Goal: Task Accomplishment & Management: Use online tool/utility

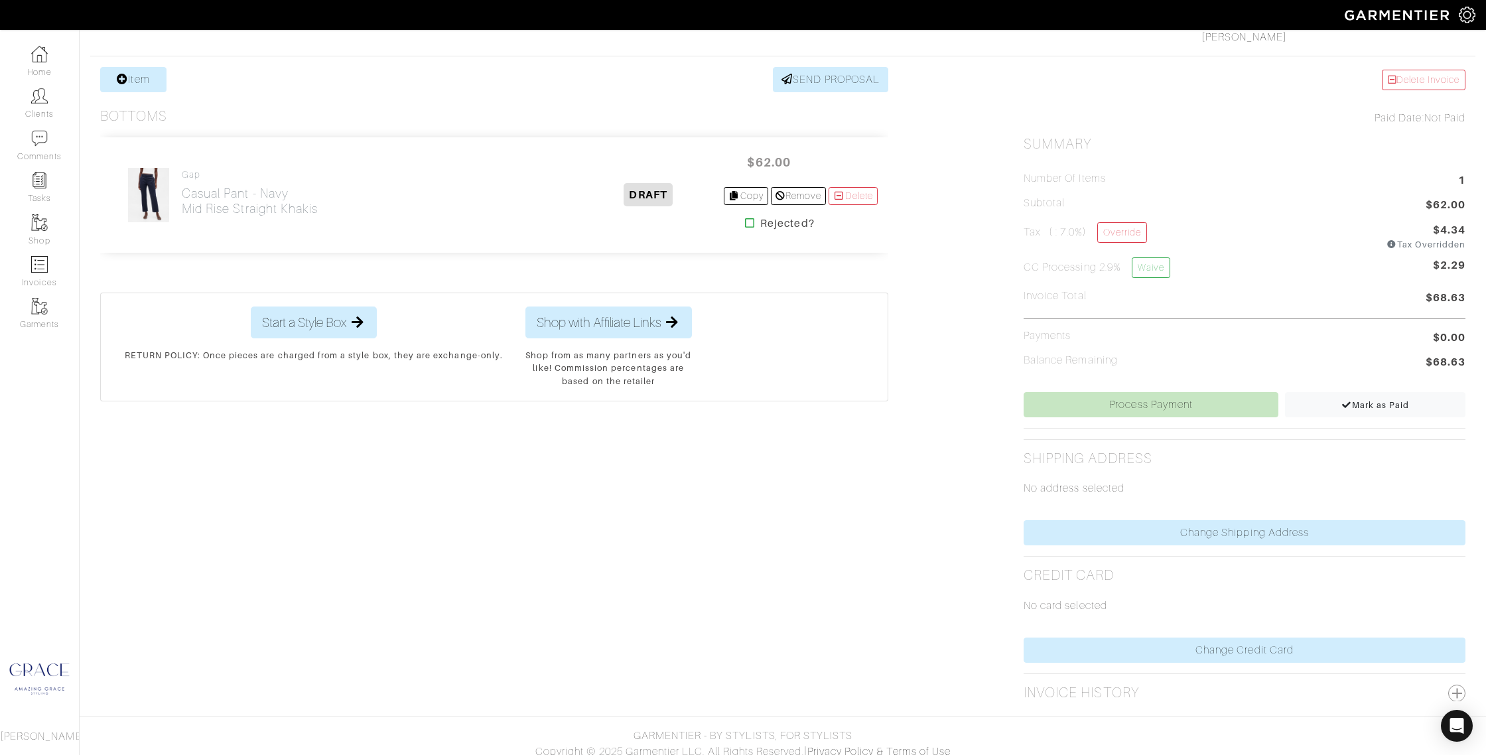
scroll to position [244, 0]
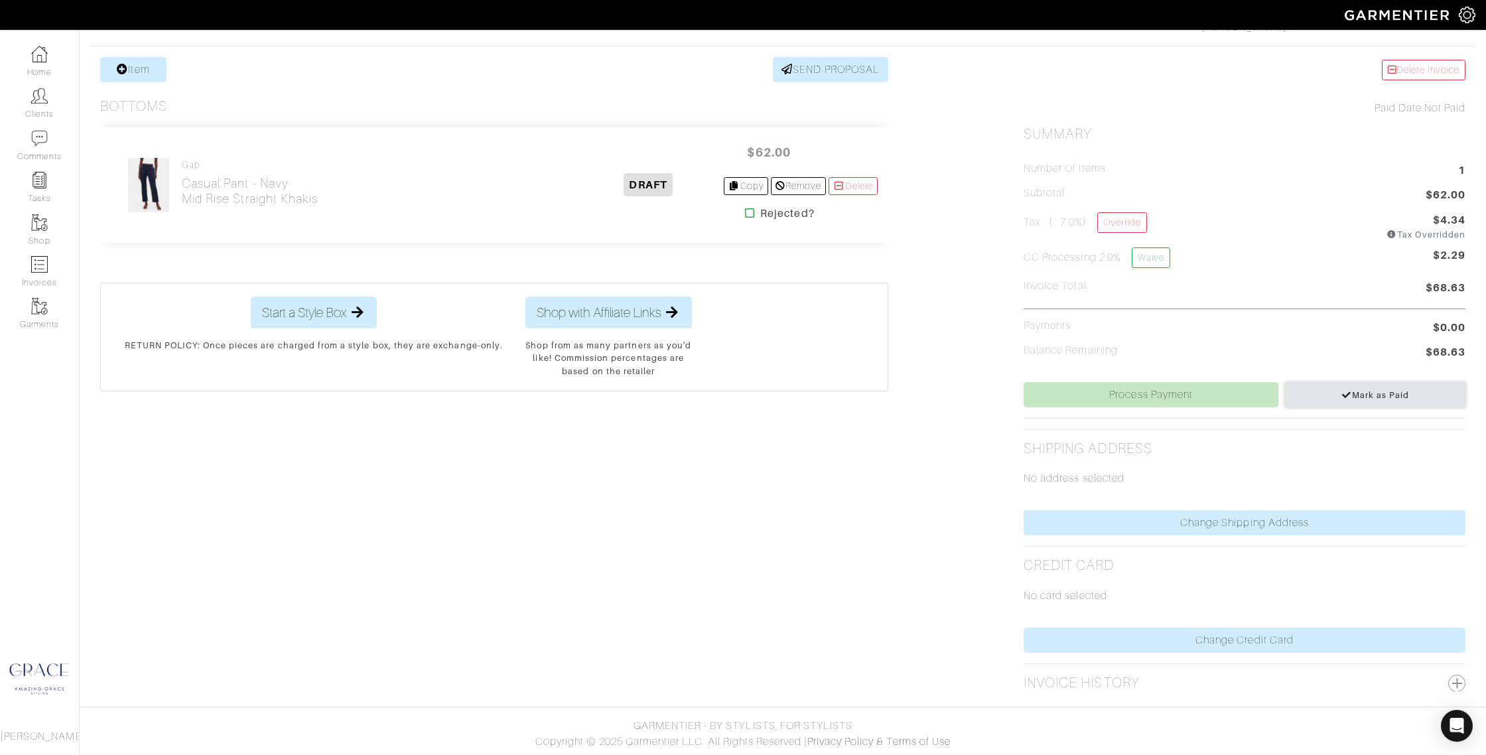
click at [1336, 395] on link "Mark as Paid" at bounding box center [1375, 394] width 180 height 25
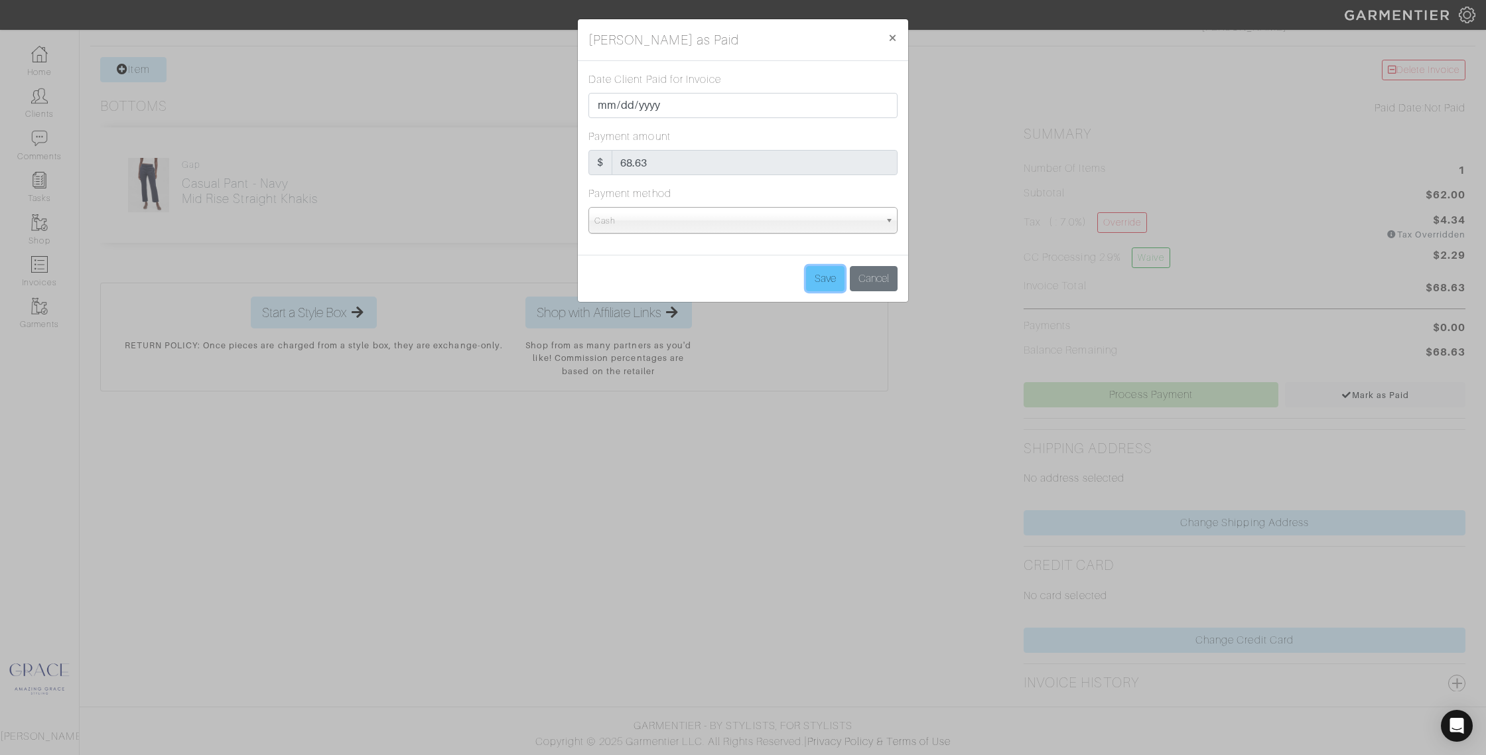
click at [815, 277] on input "Save" at bounding box center [825, 278] width 38 height 25
type input "Save"
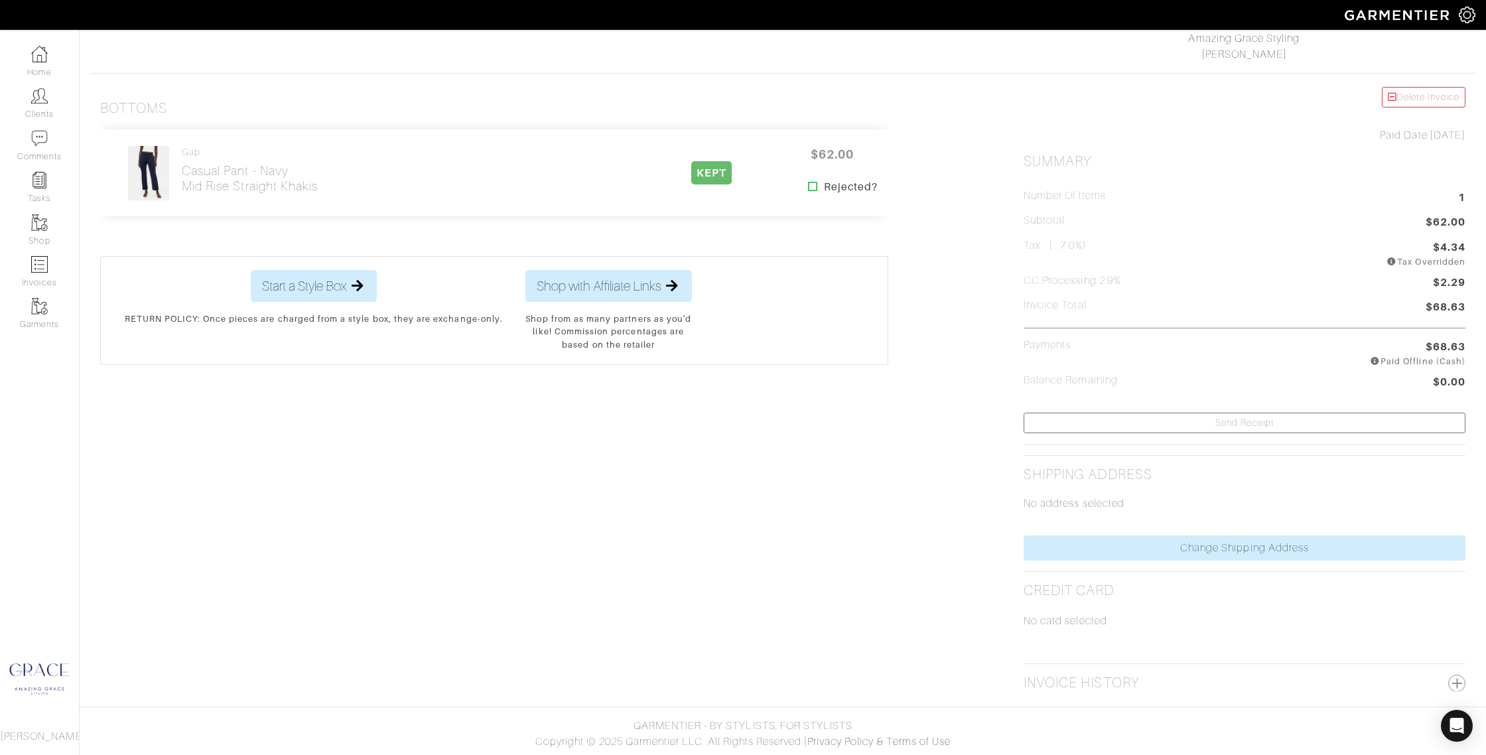
scroll to position [0, 0]
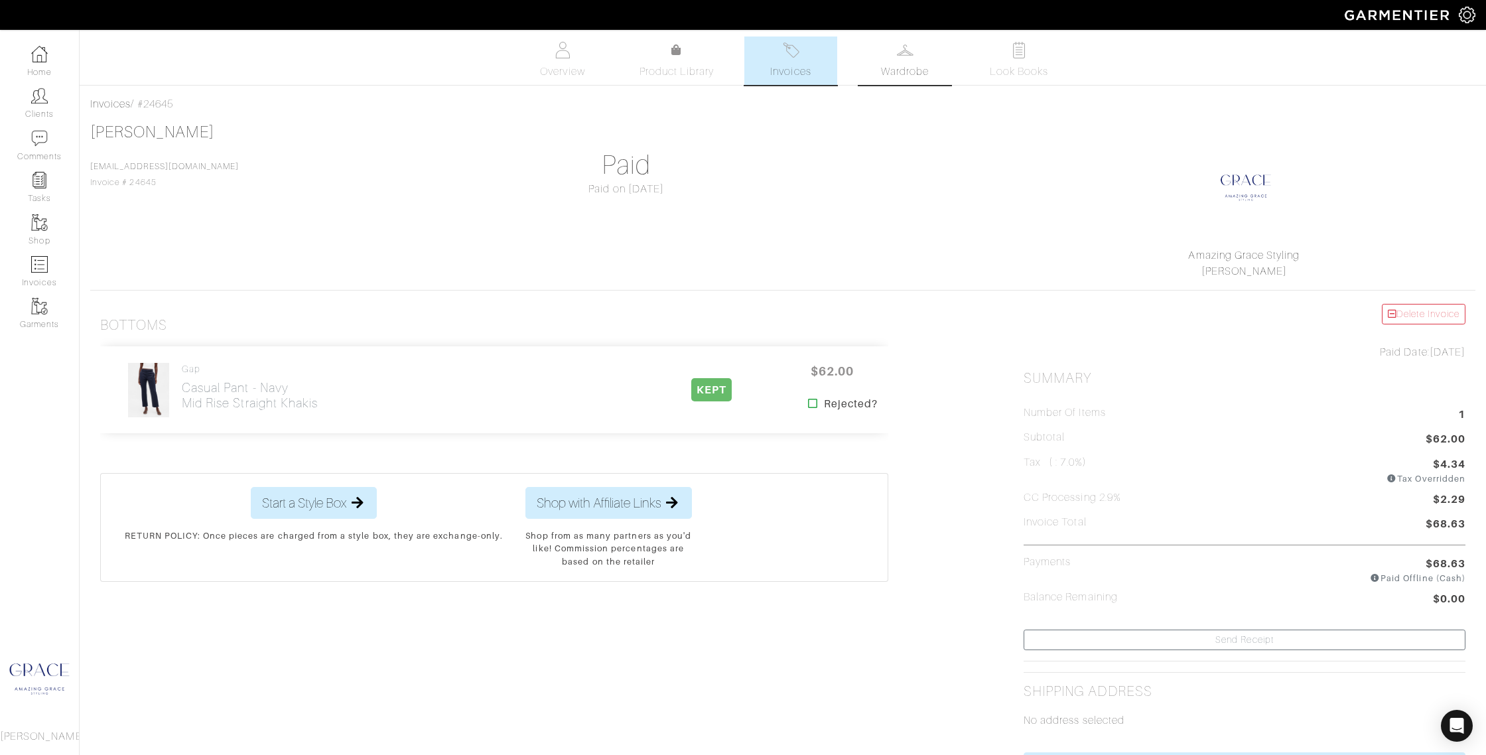
click at [909, 60] on link "Wardrobe" at bounding box center [905, 60] width 93 height 48
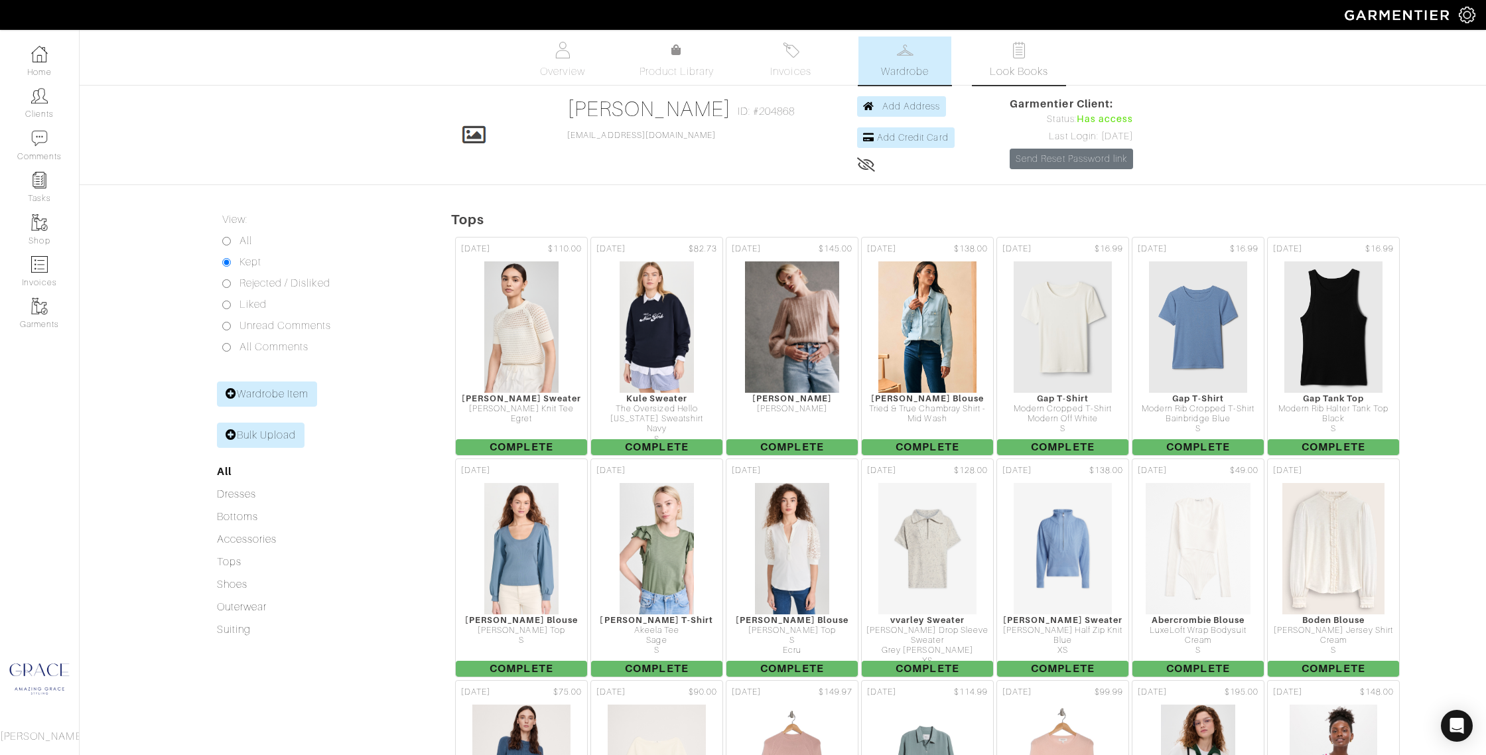
click at [1018, 58] on link "Look Books" at bounding box center [1019, 60] width 93 height 48
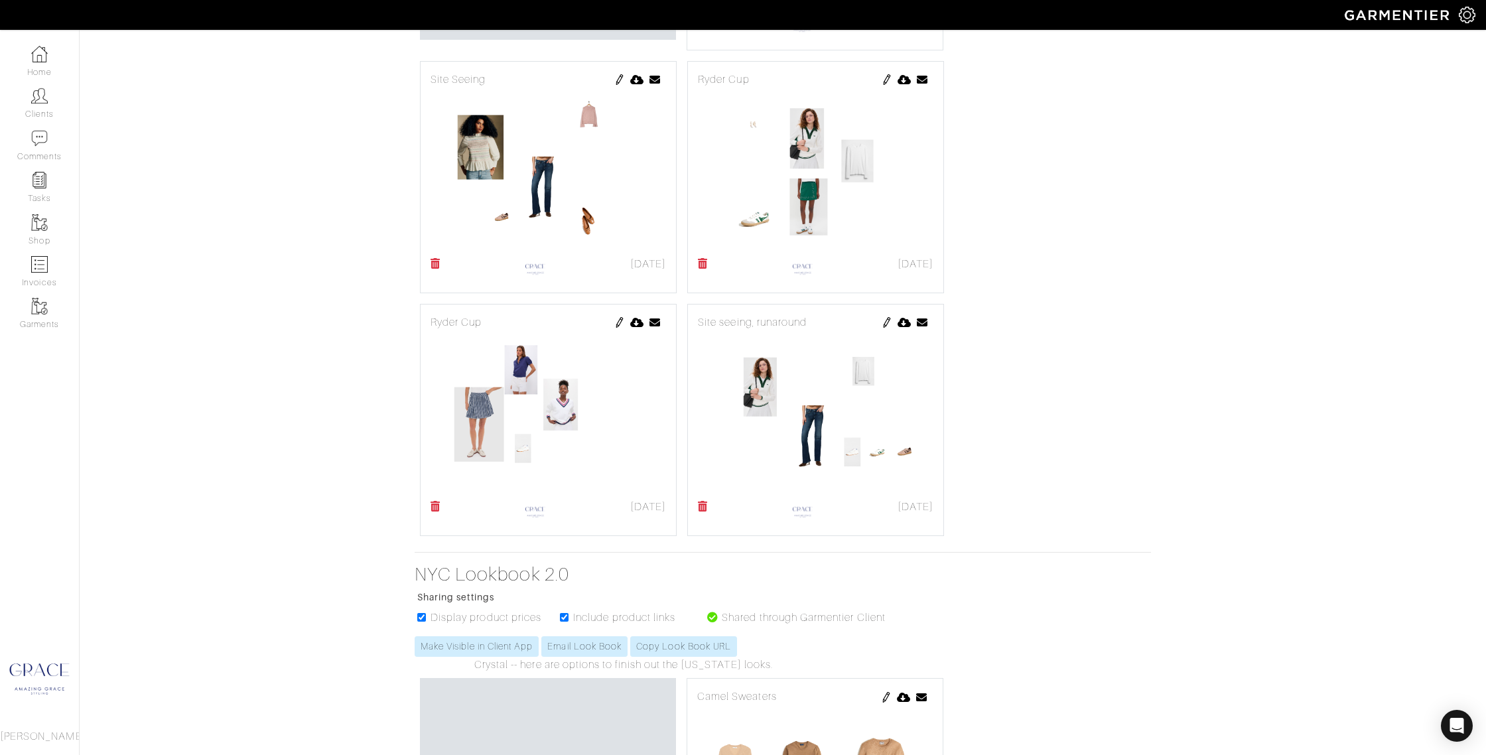
scroll to position [507, 0]
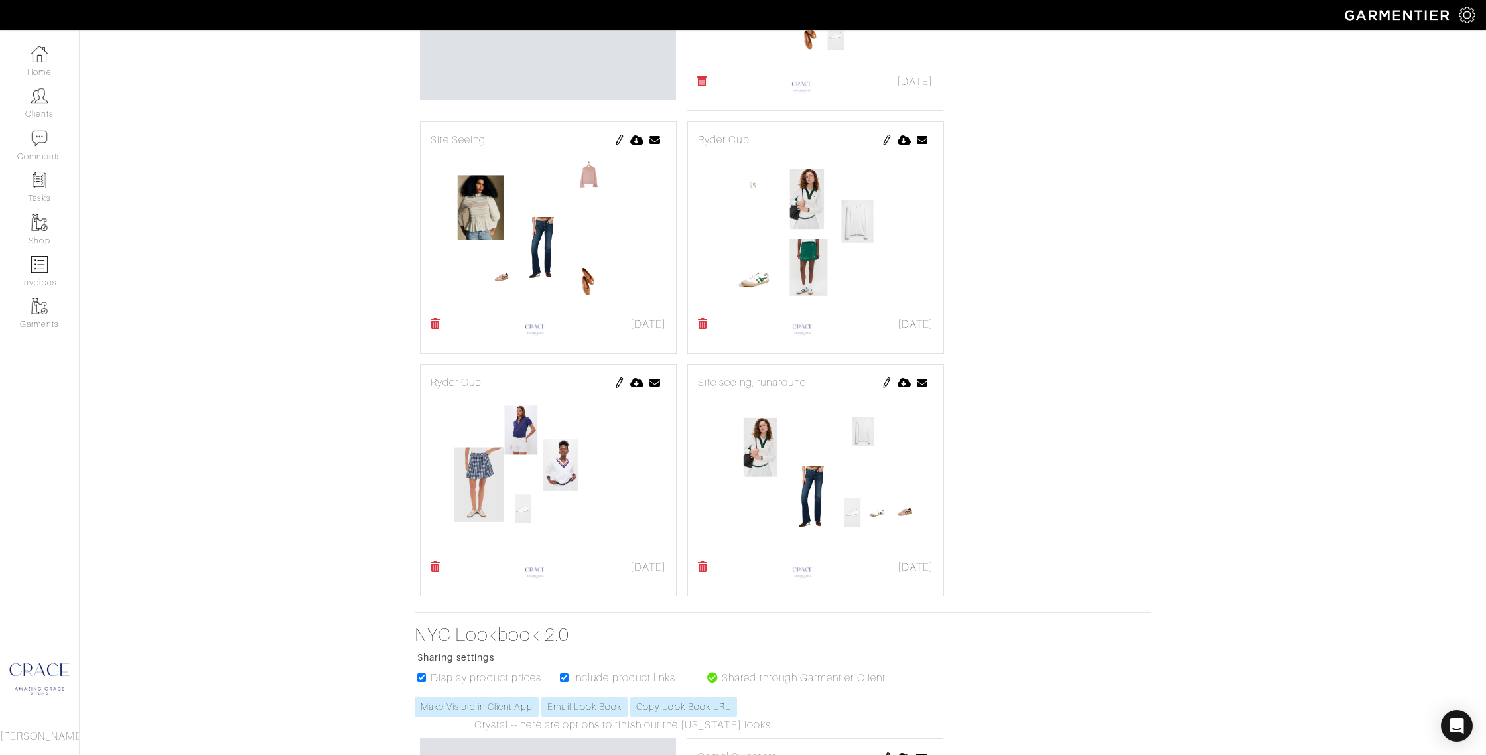
click at [882, 137] on img at bounding box center [887, 140] width 11 height 11
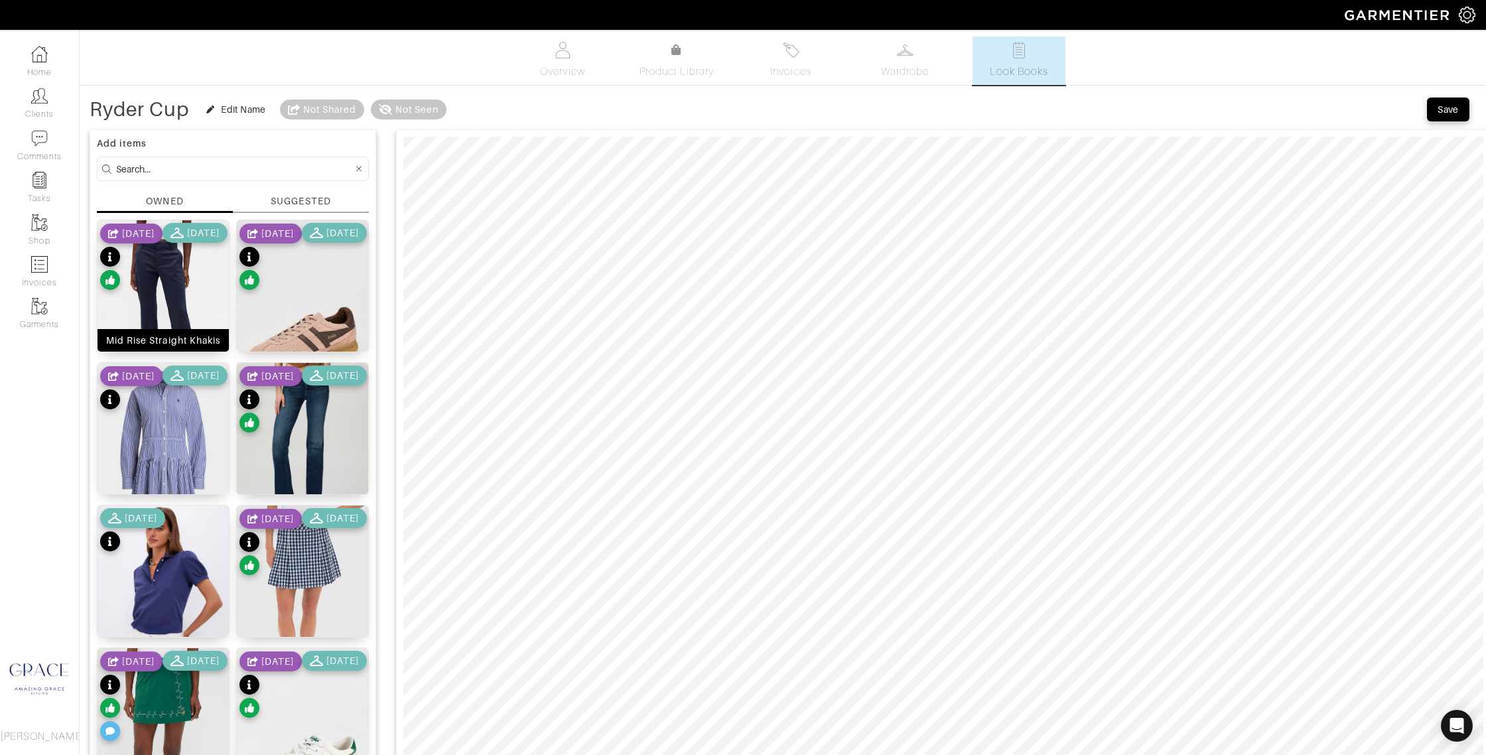
click at [197, 334] on div "Mid Rise Straight Khakis" at bounding box center [163, 340] width 114 height 13
click at [1446, 113] on div "Save" at bounding box center [1448, 109] width 21 height 13
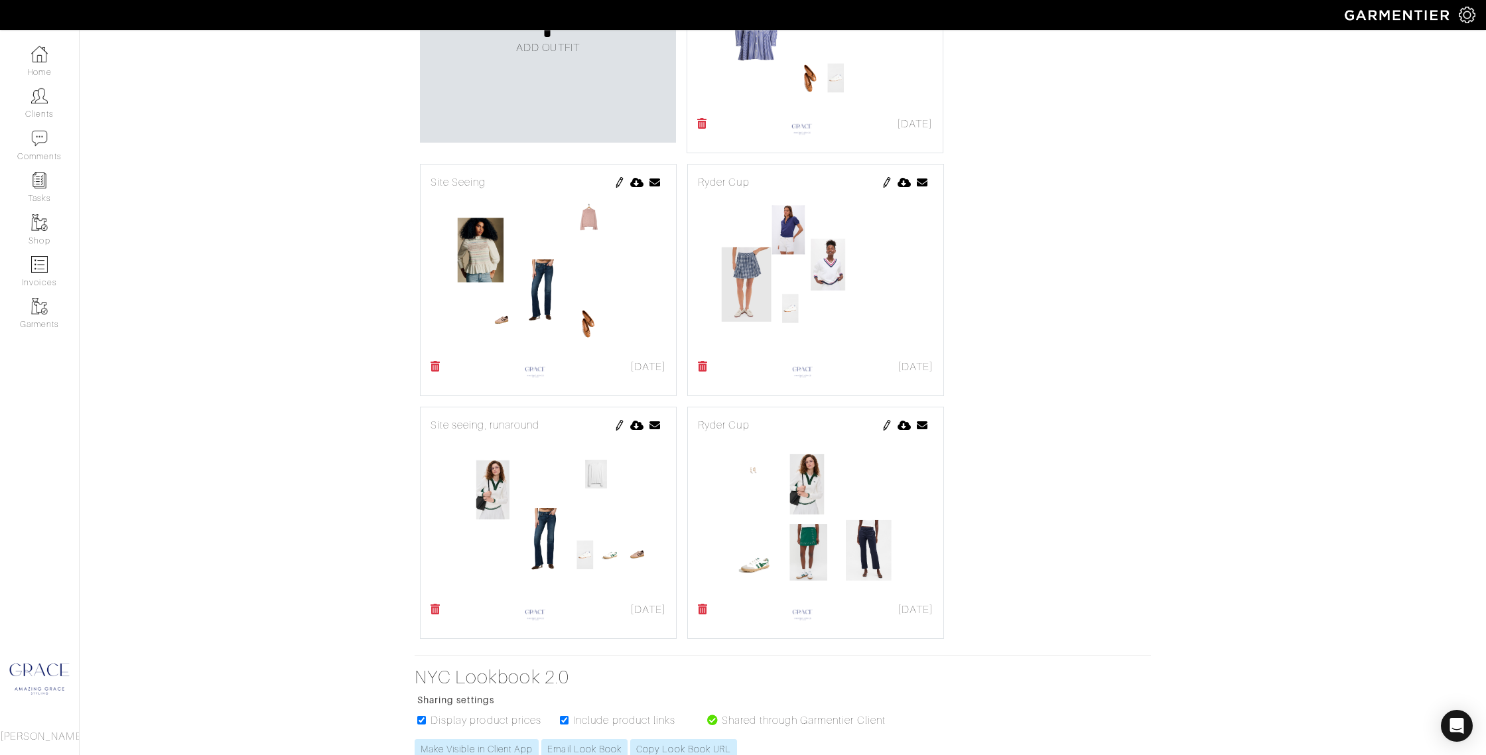
scroll to position [403, 0]
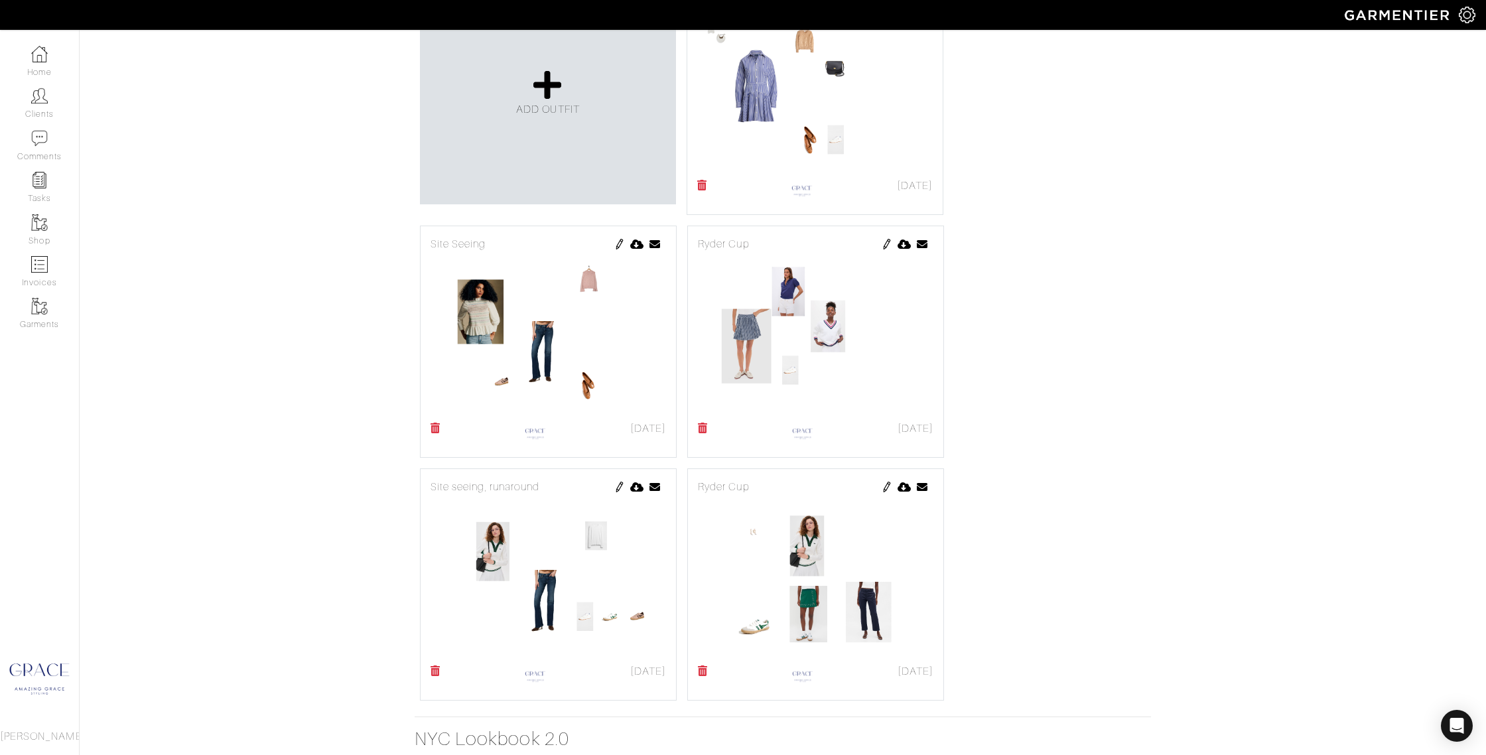
click at [888, 244] on img at bounding box center [887, 244] width 11 height 11
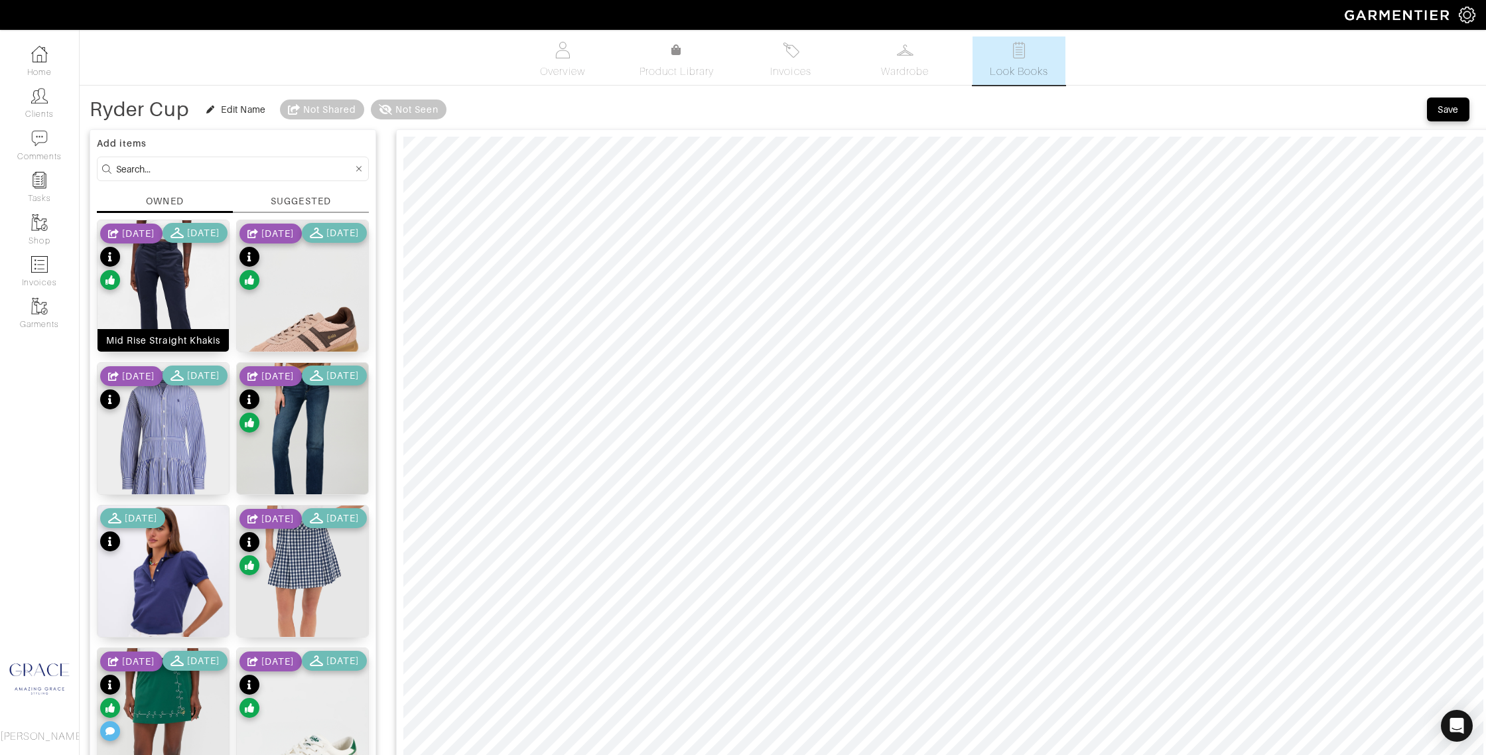
drag, startPoint x: 186, startPoint y: 343, endPoint x: 209, endPoint y: 334, distance: 24.8
click at [186, 343] on div "Mid Rise Straight Khakis" at bounding box center [163, 340] width 114 height 13
click at [1443, 111] on div "Save" at bounding box center [1448, 109] width 21 height 13
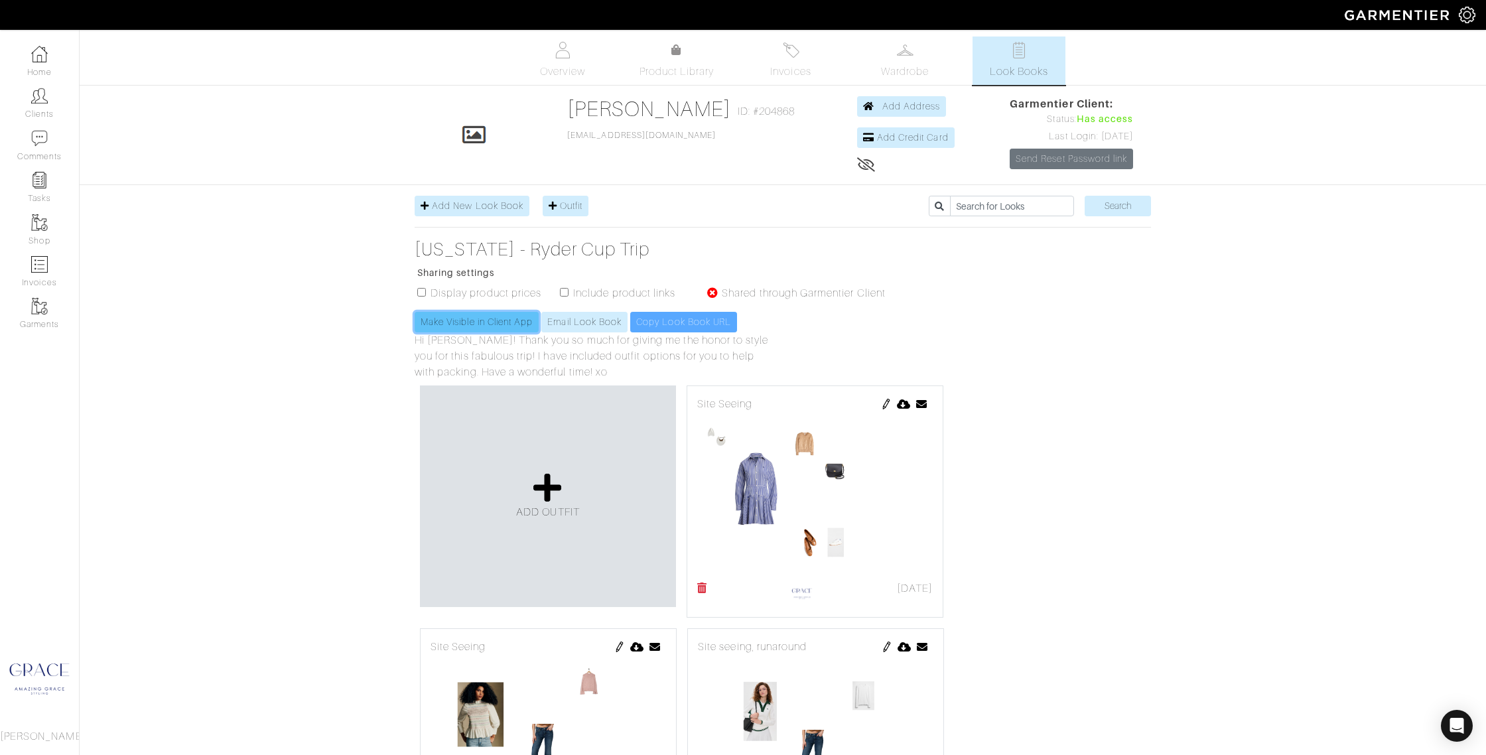
click at [483, 322] on link "Make Visible in Client App" at bounding box center [477, 322] width 124 height 21
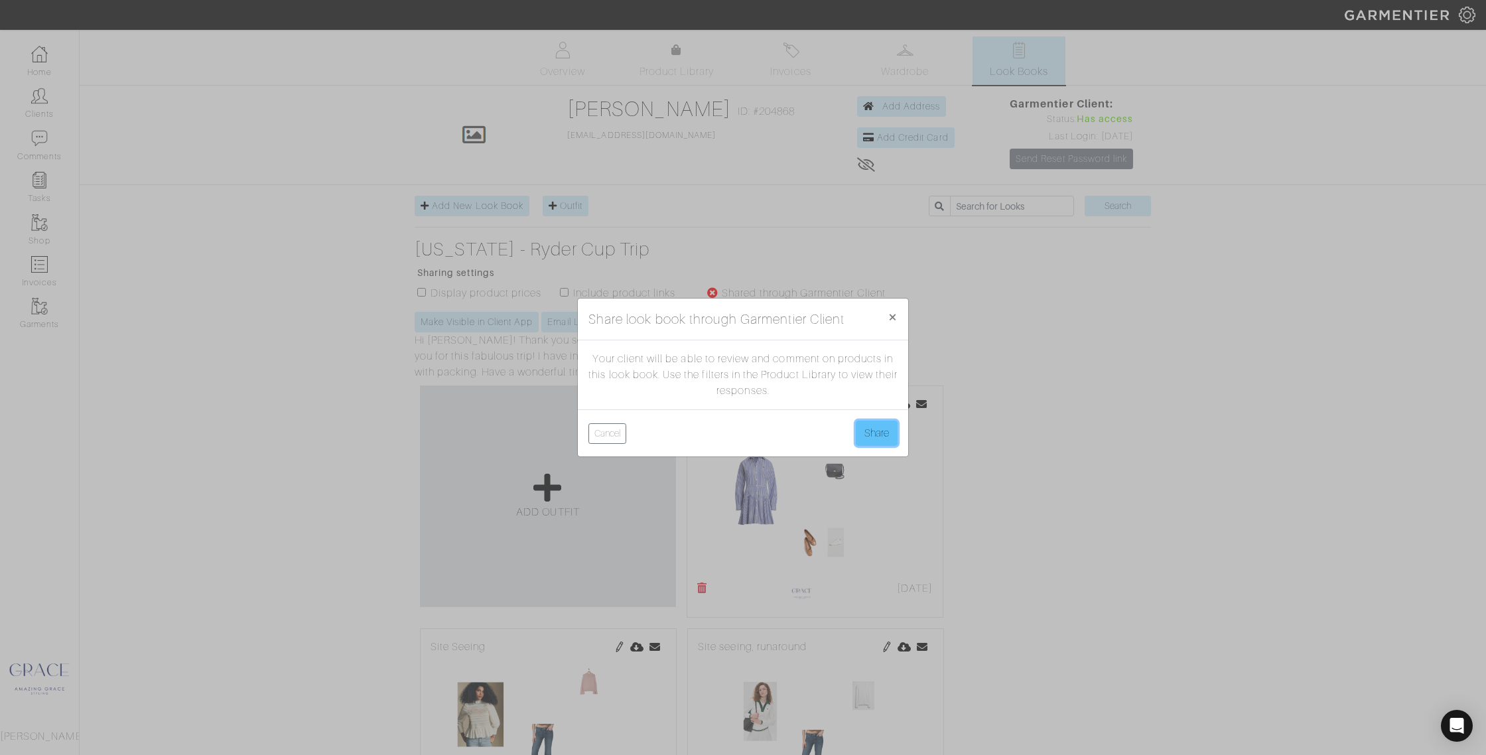
drag, startPoint x: 875, startPoint y: 434, endPoint x: 867, endPoint y: 434, distance: 8.0
click at [875, 435] on button "Share" at bounding box center [877, 433] width 42 height 25
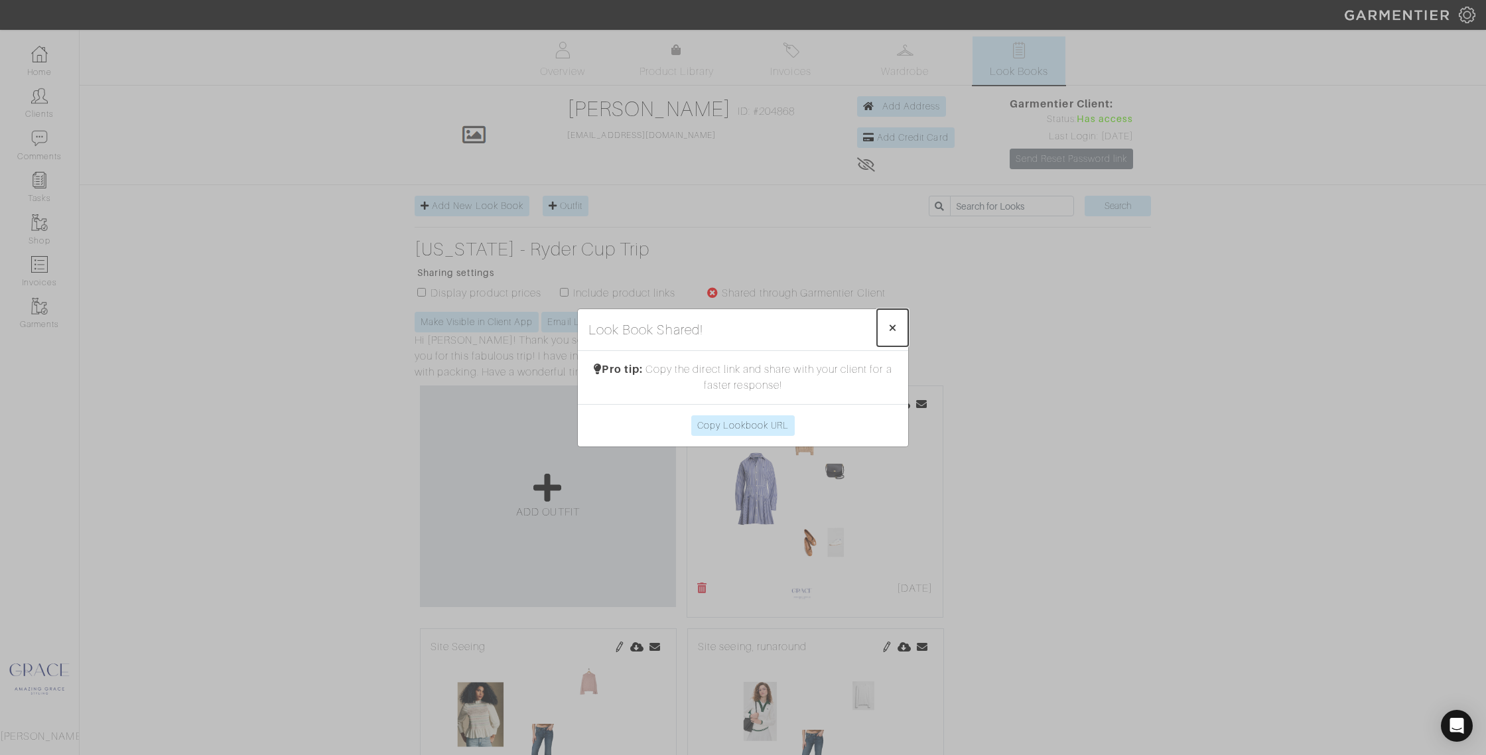
click at [892, 328] on span "×" at bounding box center [893, 327] width 10 height 18
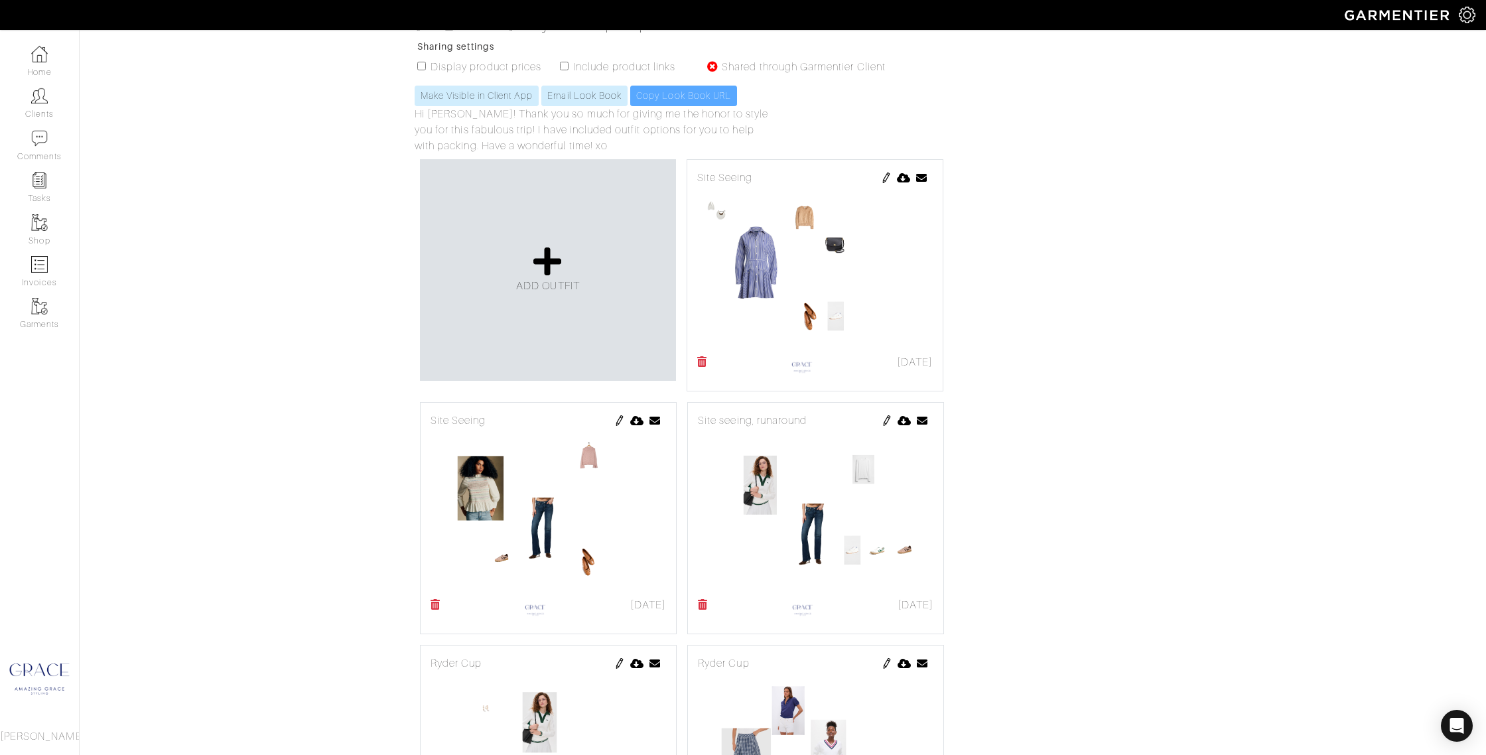
scroll to position [234, 0]
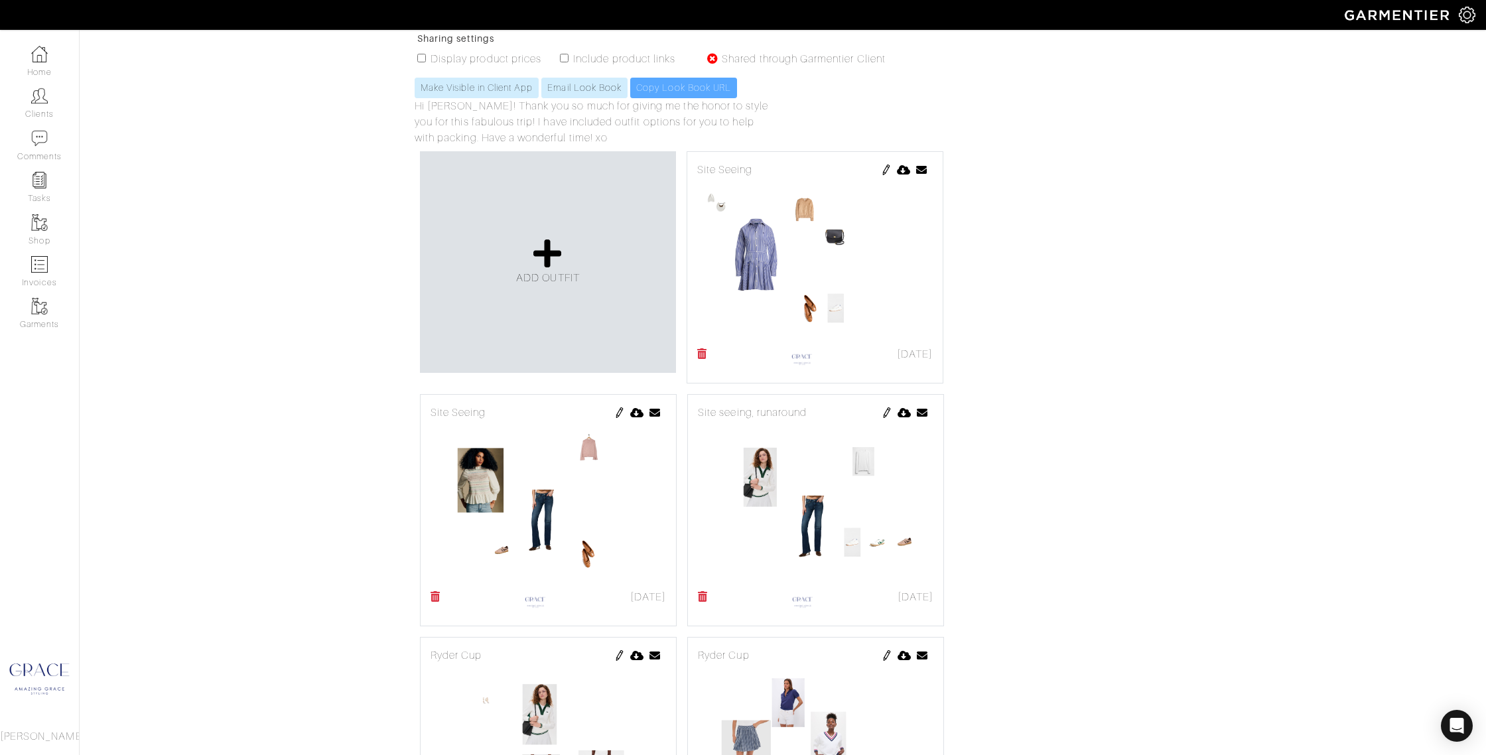
click at [882, 411] on img at bounding box center [887, 412] width 11 height 11
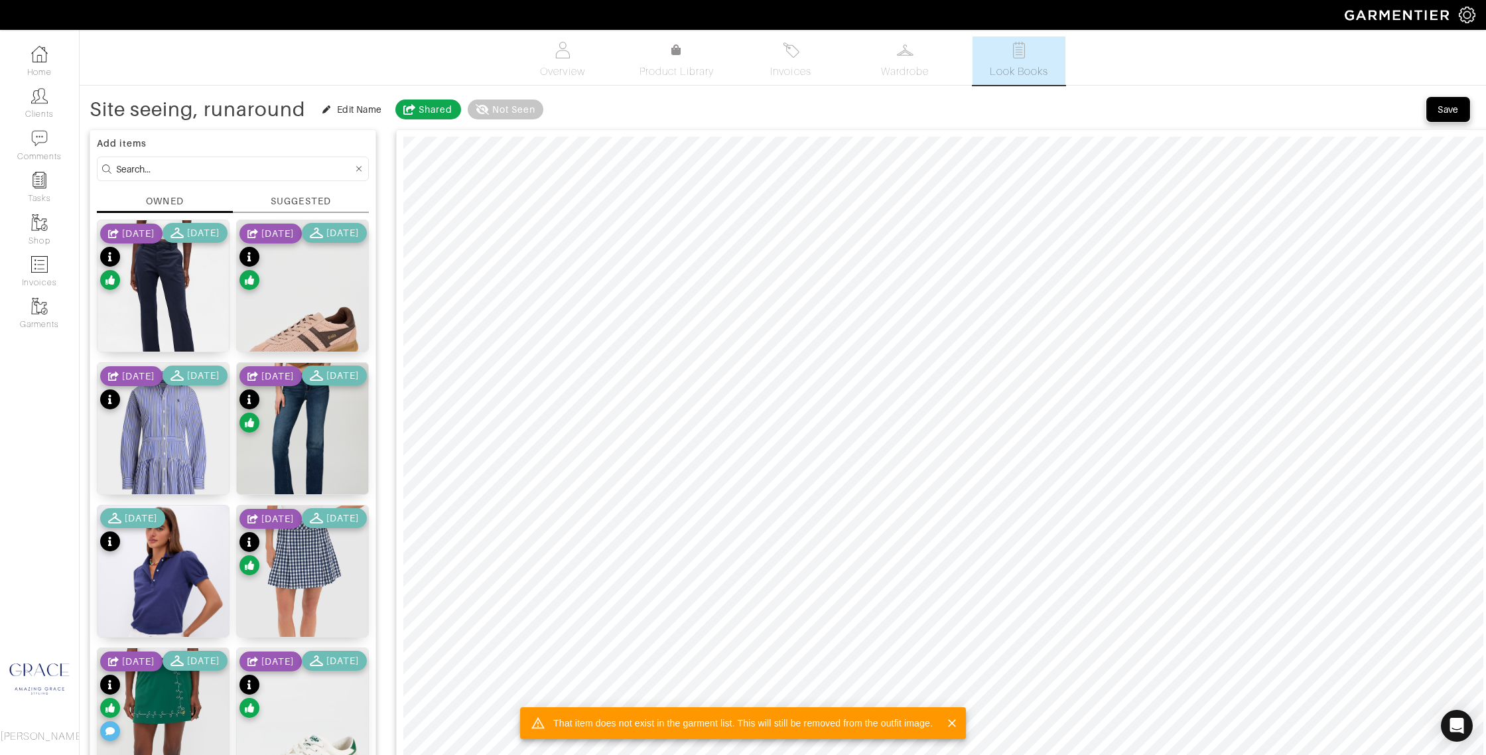
click at [1450, 109] on div "Save" at bounding box center [1448, 109] width 21 height 13
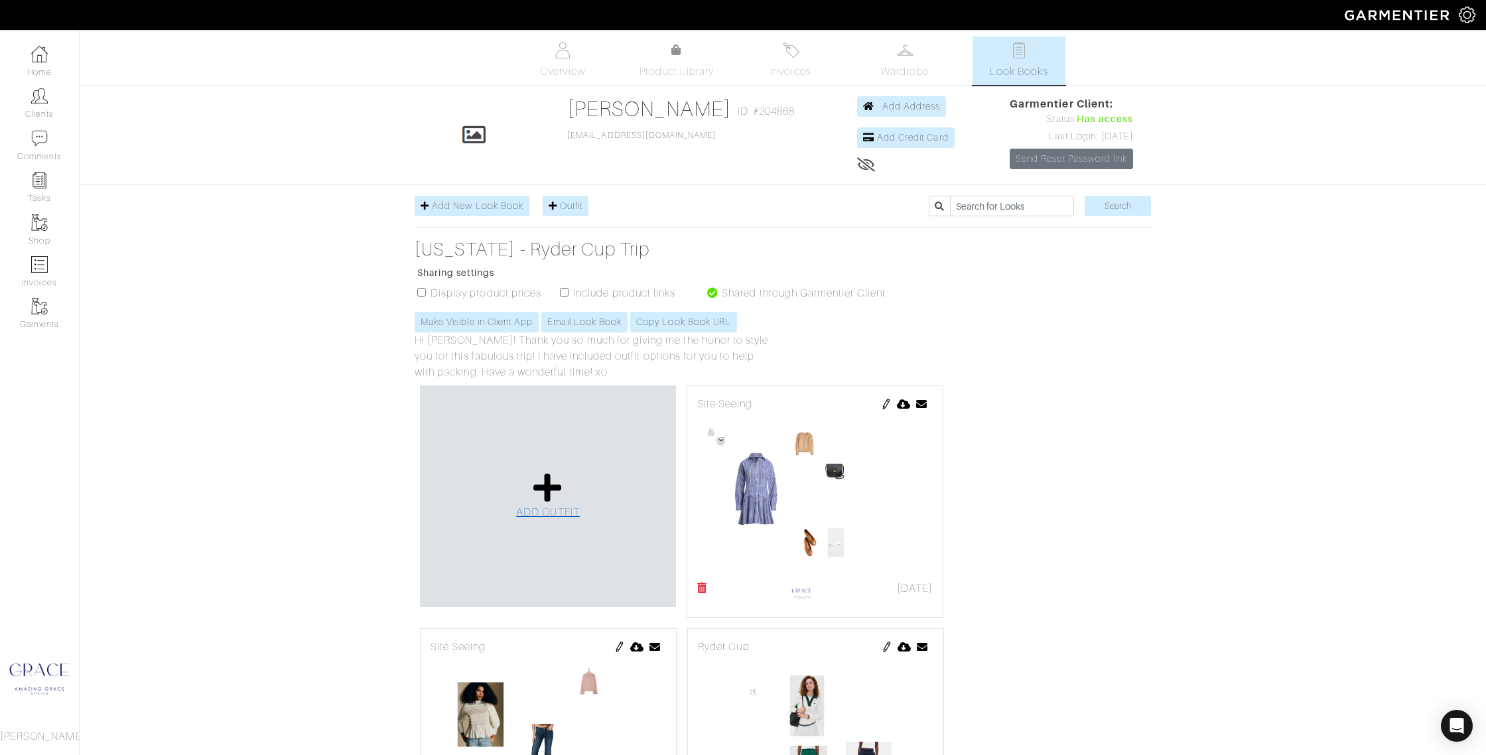
click at [570, 504] on link "ADD OUTFIT" at bounding box center [548, 496] width 64 height 48
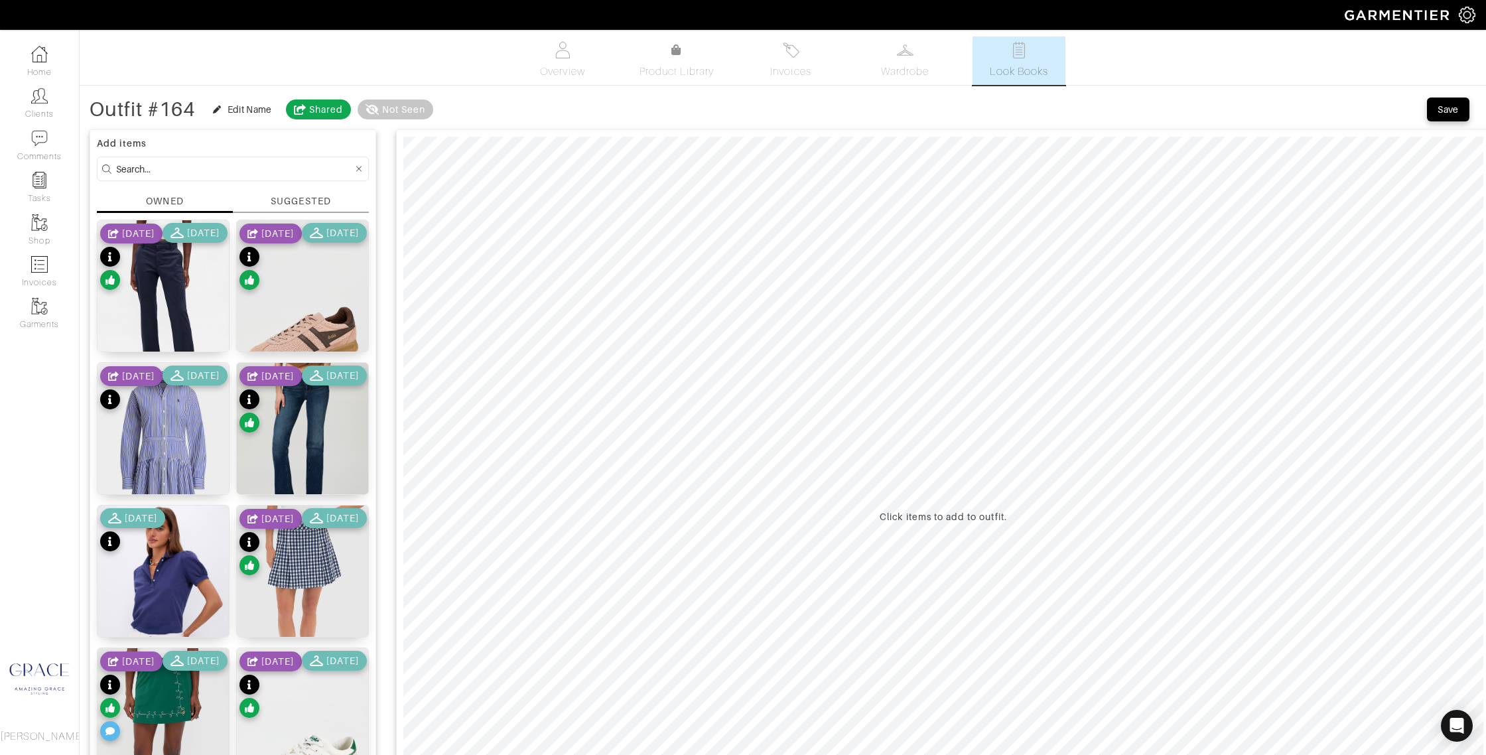
click at [145, 167] on input at bounding box center [234, 169] width 237 height 17
type input "sweater"
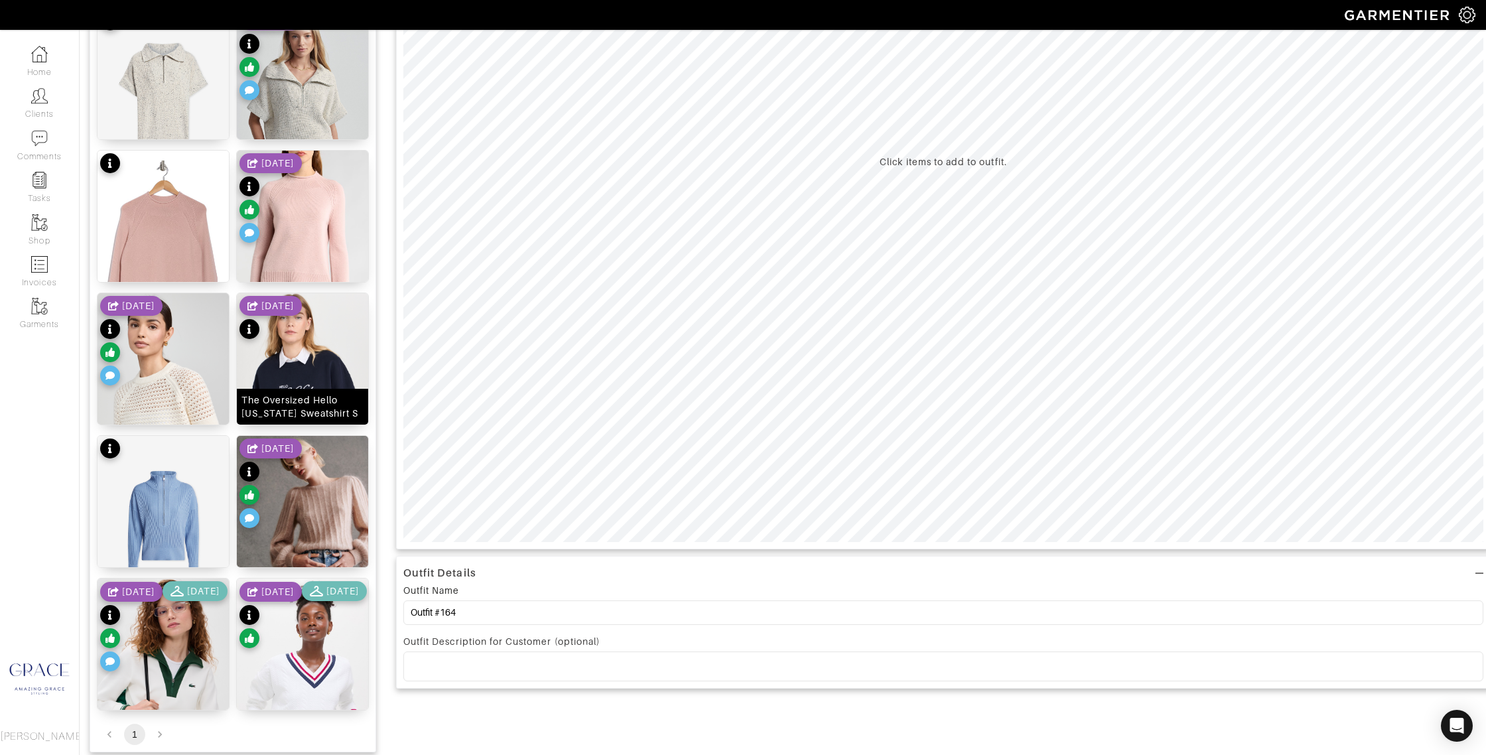
scroll to position [416, 0]
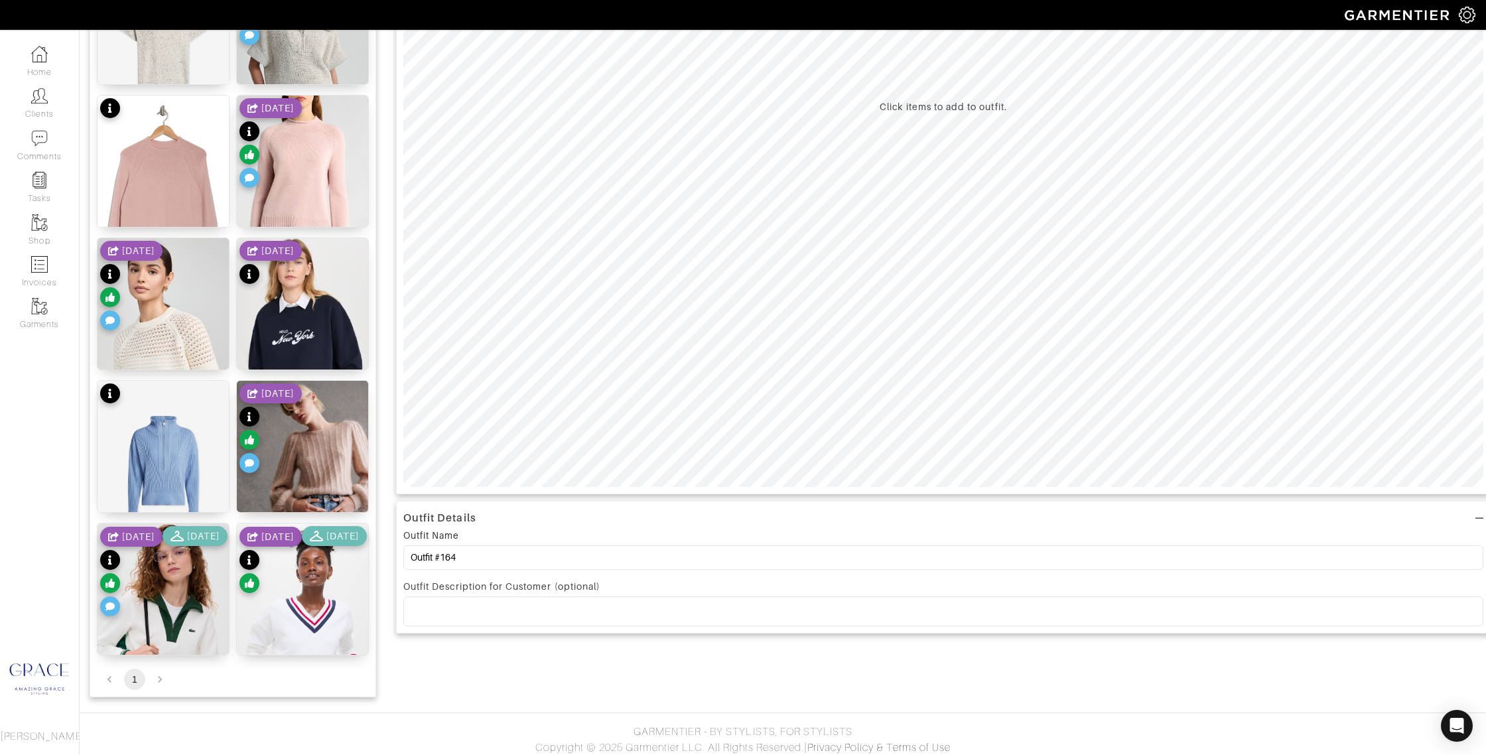
click at [161, 681] on li "pagination navigation" at bounding box center [159, 679] width 25 height 21
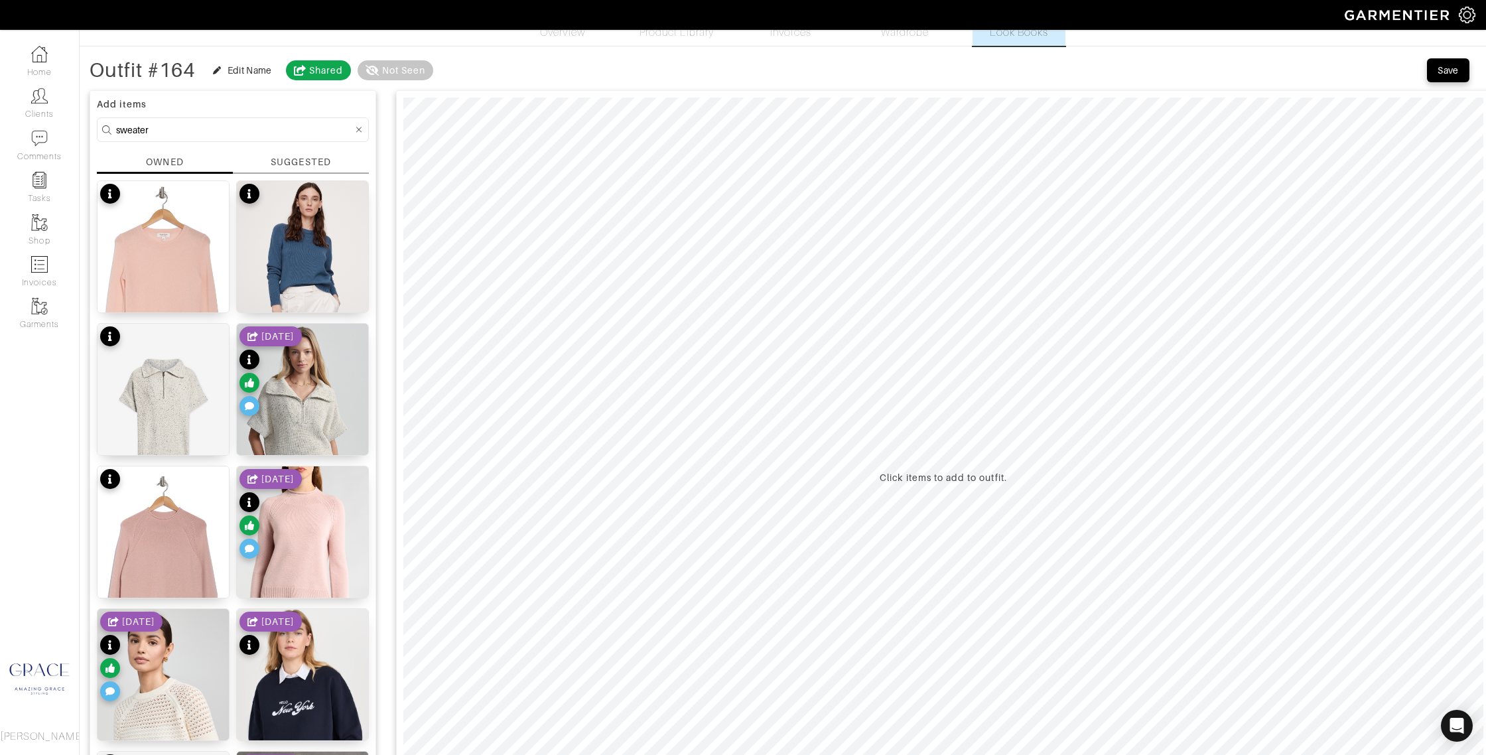
scroll to position [0, 0]
